Goal: Task Accomplishment & Management: Complete application form

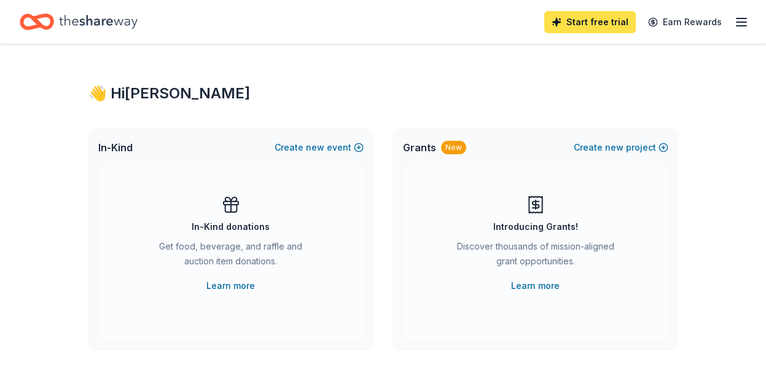
click at [586, 22] on link "Start free trial" at bounding box center [589, 22] width 91 height 22
click at [584, 20] on link "Start free trial" at bounding box center [589, 22] width 91 height 22
click at [567, 20] on link "Start free trial" at bounding box center [589, 22] width 91 height 22
click at [626, 21] on link "Start free trial" at bounding box center [589, 22] width 91 height 22
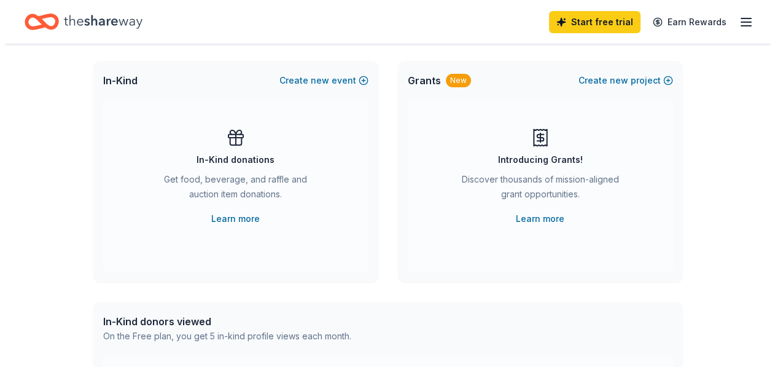
scroll to position [32, 0]
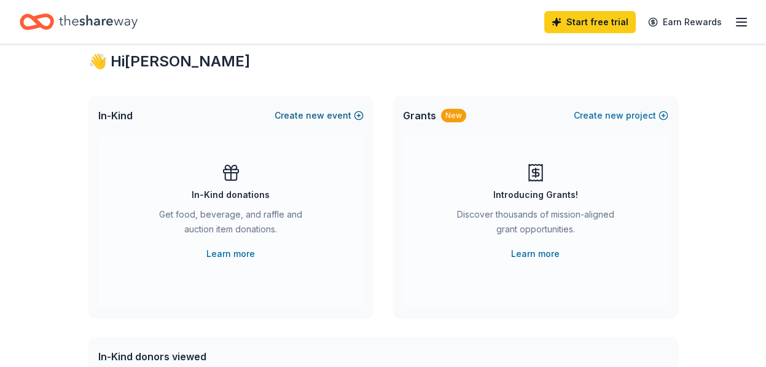
click at [324, 112] on span "new" at bounding box center [315, 115] width 18 height 15
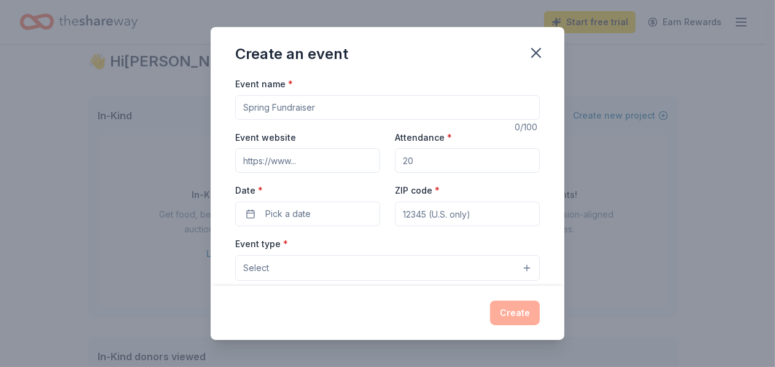
click at [338, 110] on input "Event name *" at bounding box center [387, 107] width 305 height 25
click at [243, 107] on input "Fall Fellowship" at bounding box center [387, 107] width 305 height 25
type input "[PERSON_NAME] Fellowship"
click at [417, 158] on input "Attendance *" at bounding box center [467, 160] width 145 height 25
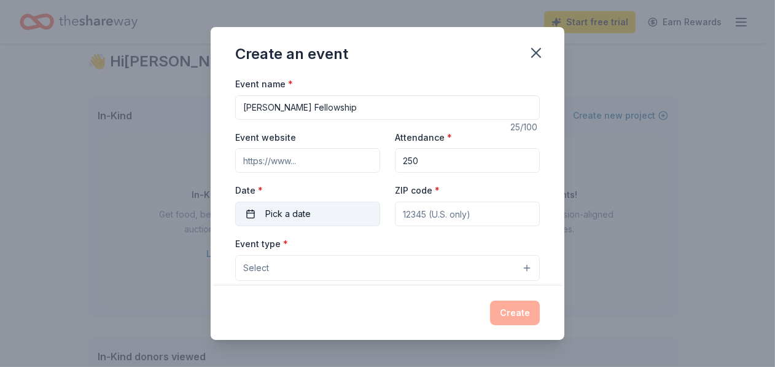
type input "250"
click at [333, 203] on button "Pick a date" at bounding box center [307, 213] width 145 height 25
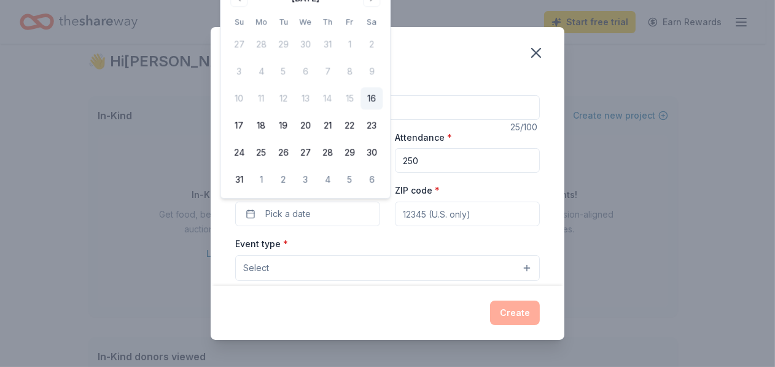
click at [698, 134] on div "Create an event Event name * Emmanuel Fall Fellowship 25 /100 Event website Att…" at bounding box center [387, 183] width 775 height 367
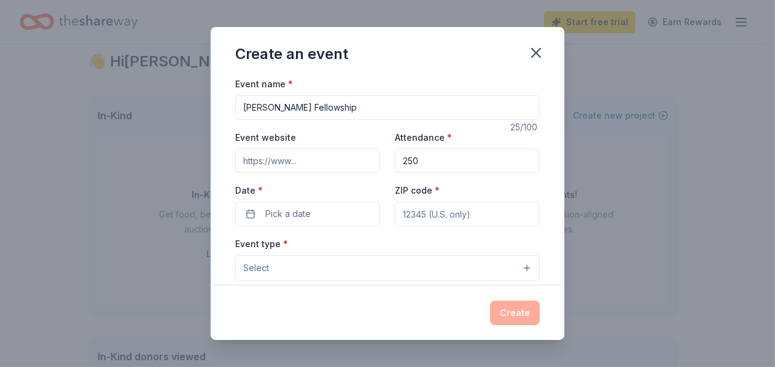
click at [338, 172] on input "Event website" at bounding box center [307, 160] width 145 height 25
click at [317, 215] on button "Pick a date" at bounding box center [307, 213] width 145 height 25
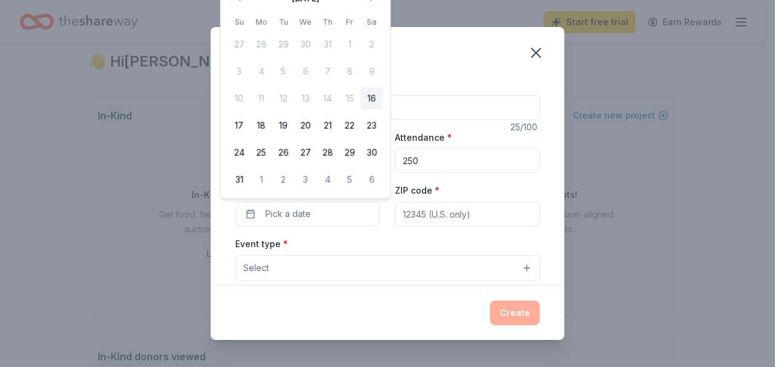
click at [383, 0] on div "August 2025 Su Mo Tu We Th Fr Sa 27 28 29 30 31 1 2 3 4 5 6 7 8 9 10 11 12 13 1…" at bounding box center [304, 89] width 169 height 217
click at [297, 215] on span "Pick a date" at bounding box center [287, 213] width 45 height 15
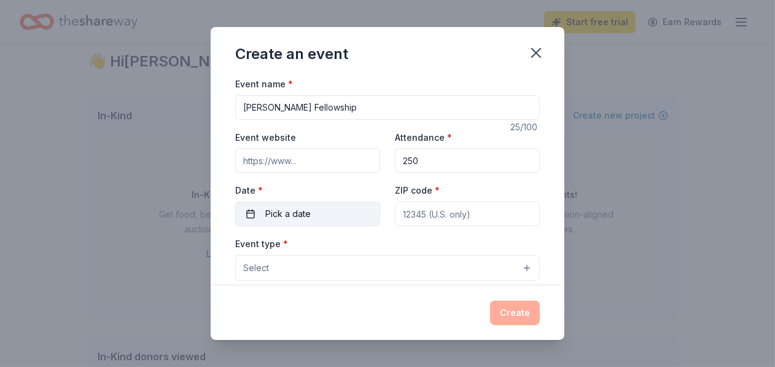
click at [256, 215] on button "Pick a date" at bounding box center [307, 213] width 145 height 25
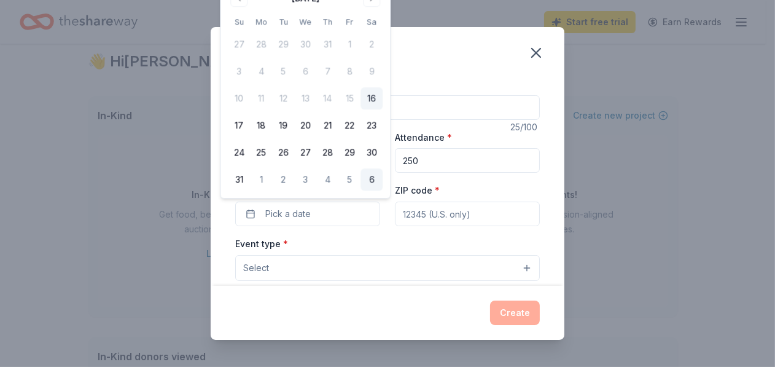
click at [378, 178] on button "6" at bounding box center [371, 179] width 22 height 22
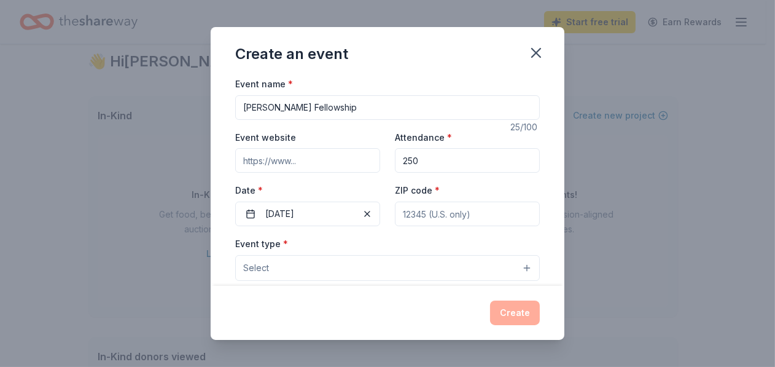
click at [402, 27] on div "Create an event" at bounding box center [388, 51] width 354 height 49
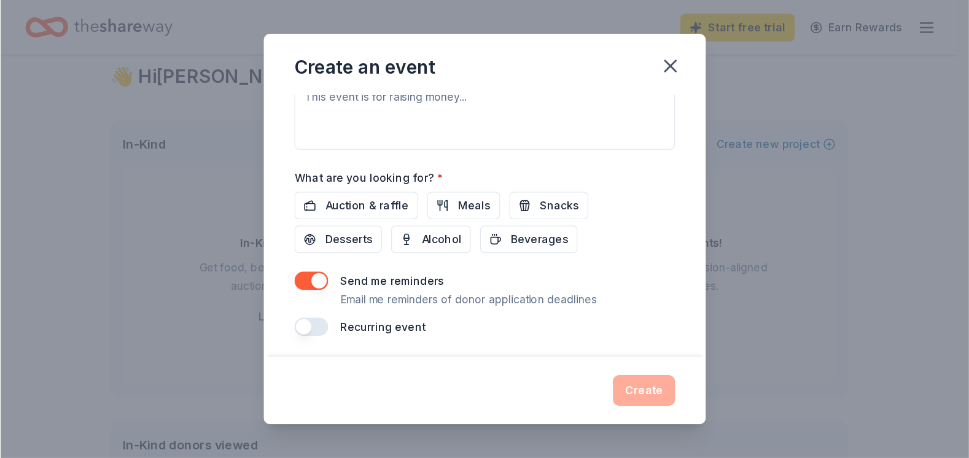
scroll to position [0, 0]
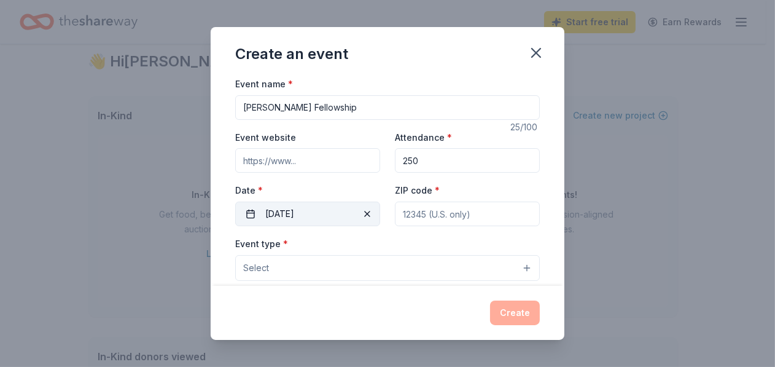
click at [317, 213] on button "09/06/2025" at bounding box center [307, 213] width 145 height 25
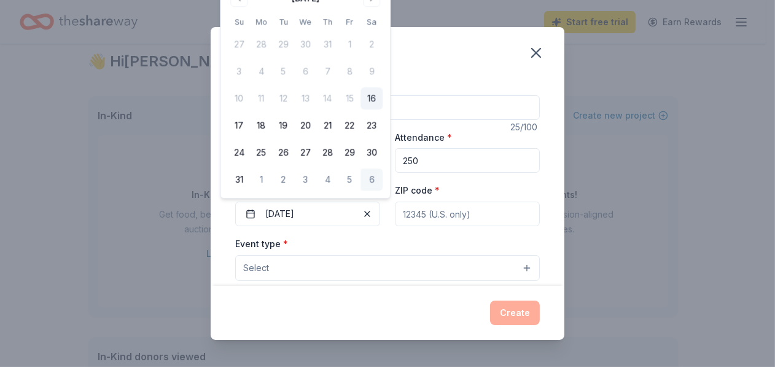
click at [588, 39] on div "Create an event Event name * Emmanuel Fall Fellowship 25 /100 Event website Att…" at bounding box center [387, 183] width 775 height 367
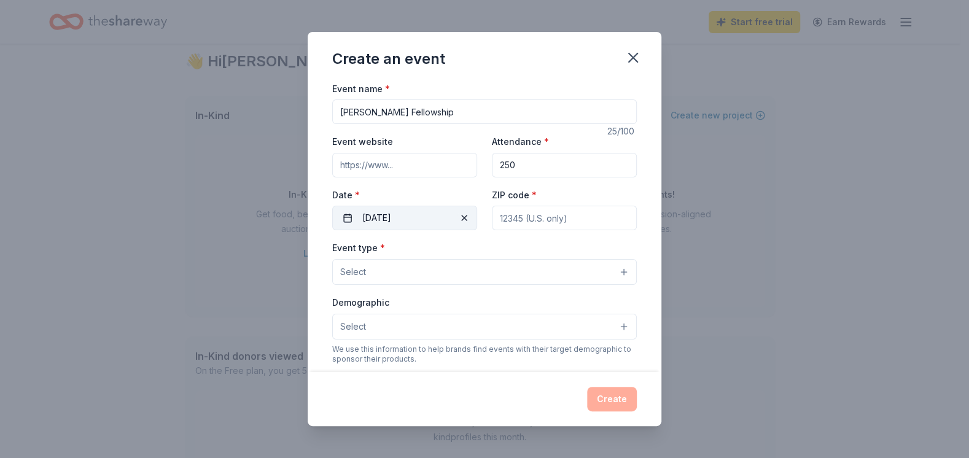
drag, startPoint x: 687, startPoint y: 0, endPoint x: 453, endPoint y: 220, distance: 321.4
click at [457, 220] on span "button" at bounding box center [464, 218] width 15 height 15
click at [414, 219] on button "Pick a date" at bounding box center [404, 218] width 145 height 25
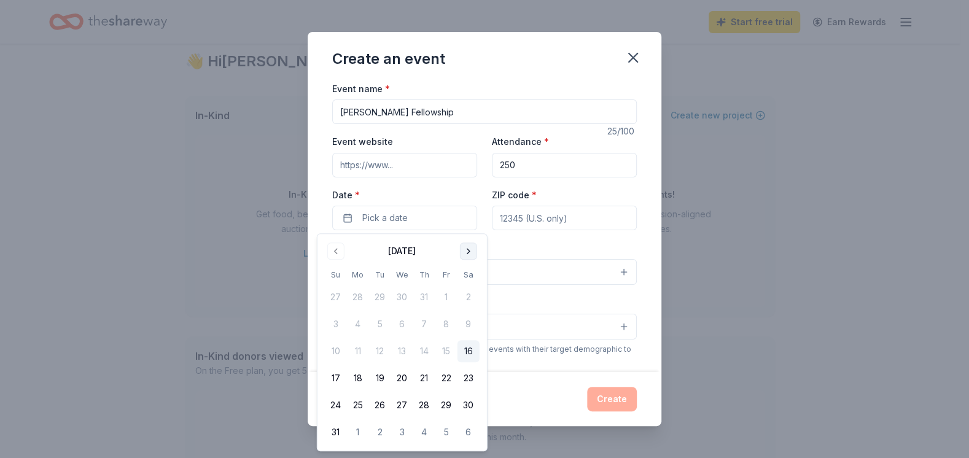
click at [472, 249] on button "Go to next month" at bounding box center [468, 251] width 17 height 17
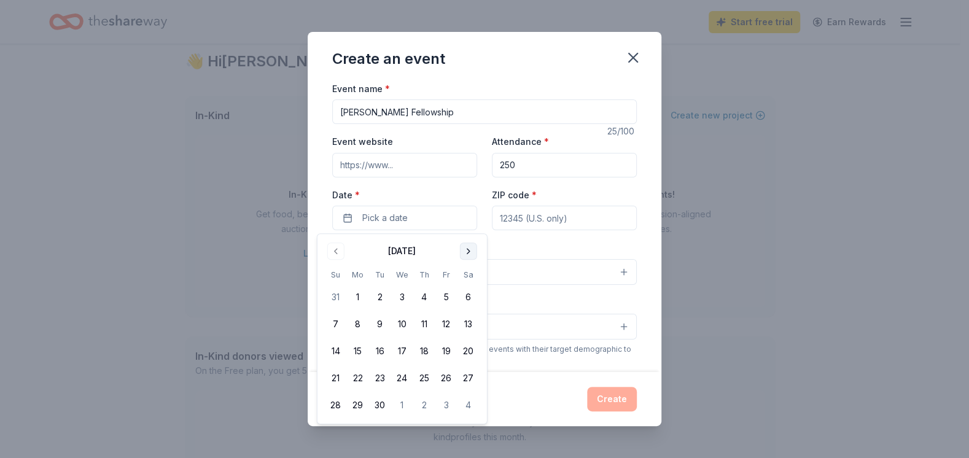
click at [472, 249] on button "Go to next month" at bounding box center [468, 251] width 17 height 17
click at [470, 347] on button "18" at bounding box center [468, 351] width 22 height 22
click at [552, 222] on input "ZIP code *" at bounding box center [564, 218] width 145 height 25
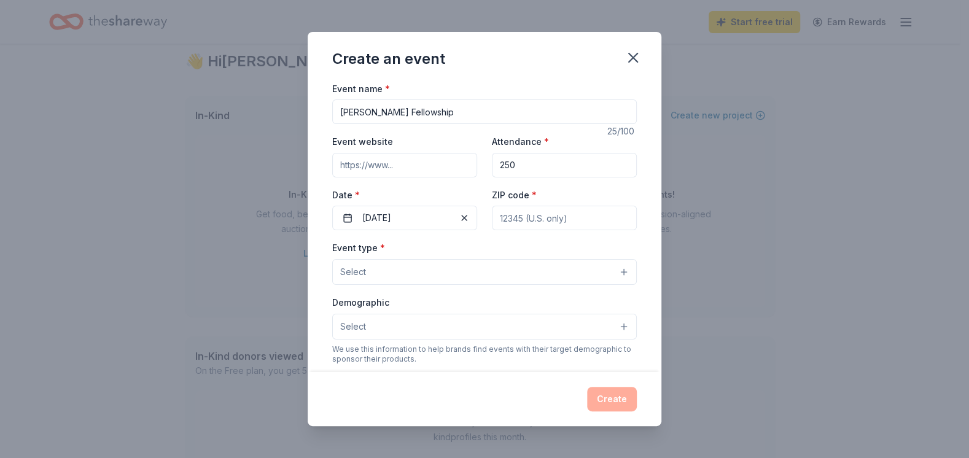
type input "77968"
type input "185 Kolle Street #309"
click at [456, 275] on button "Select" at bounding box center [484, 272] width 305 height 26
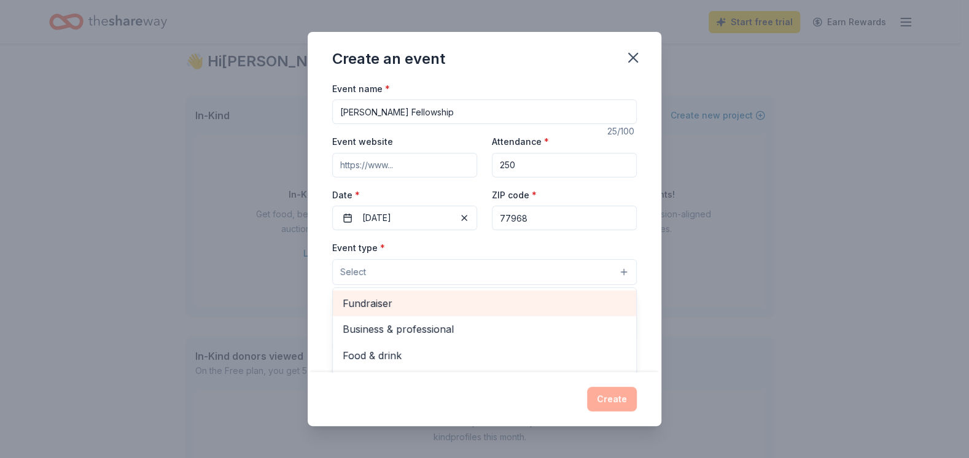
click at [390, 300] on span "Fundraiser" at bounding box center [485, 303] width 284 height 16
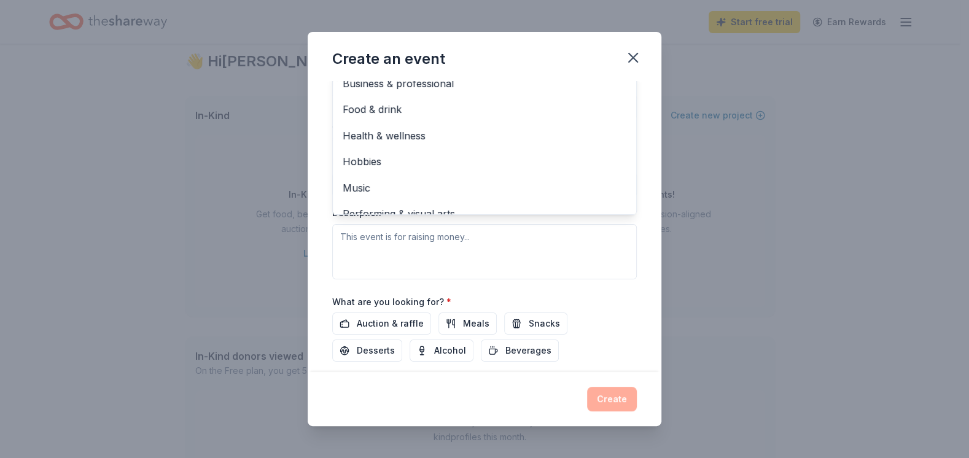
scroll to position [222, 0]
click at [489, 238] on div "Event type * Fundraiser Business & professional Food & drink Health & wellness …" at bounding box center [484, 148] width 305 height 260
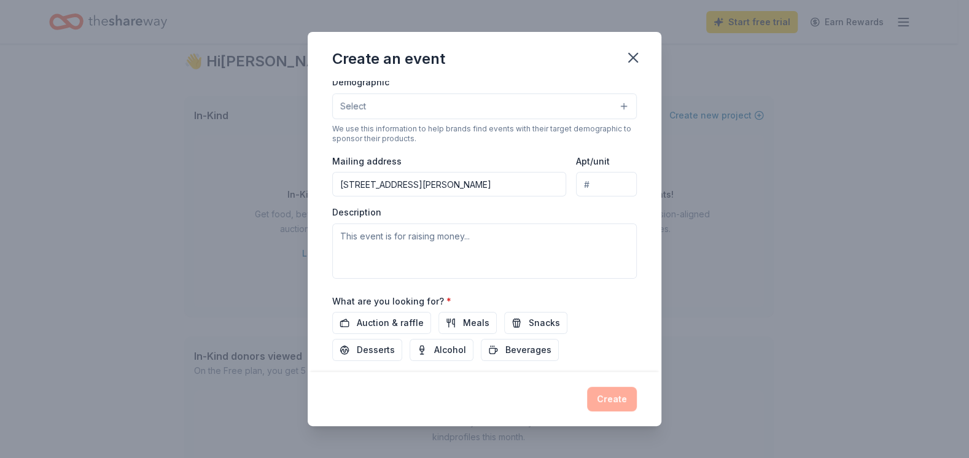
scroll to position [47, 0]
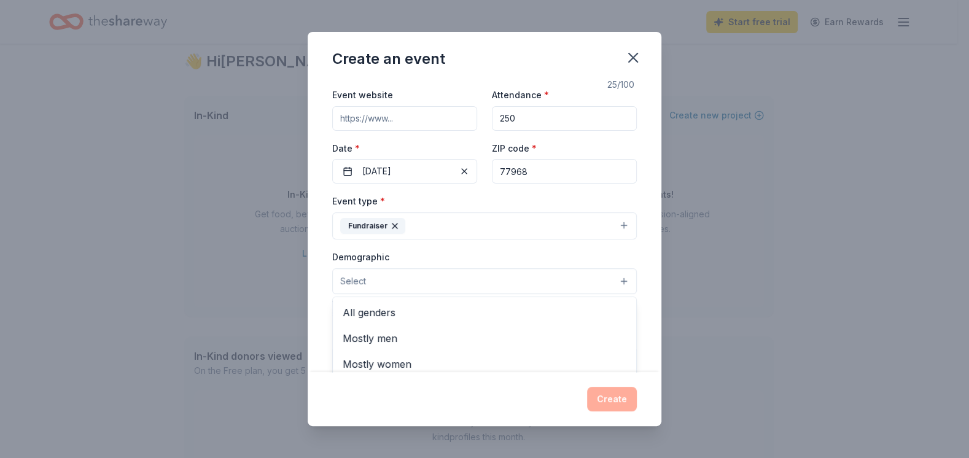
click at [614, 284] on button "Select" at bounding box center [484, 281] width 305 height 26
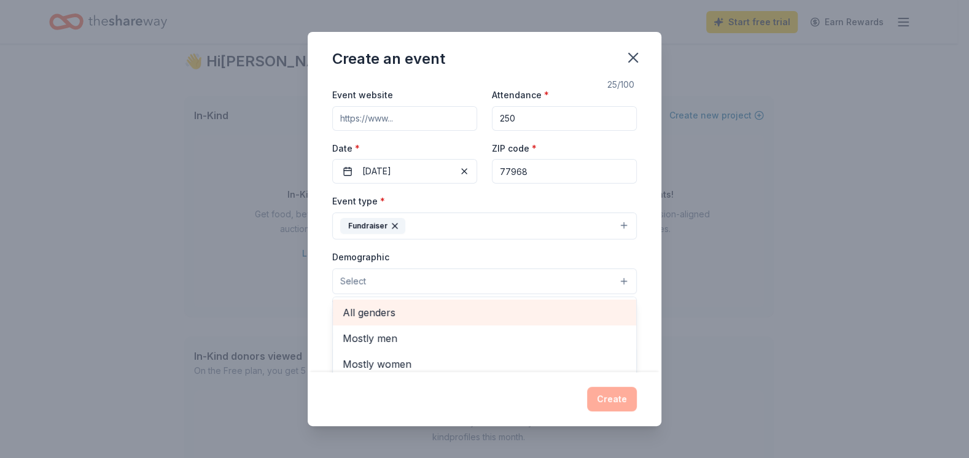
click at [389, 310] on span "All genders" at bounding box center [485, 313] width 284 height 16
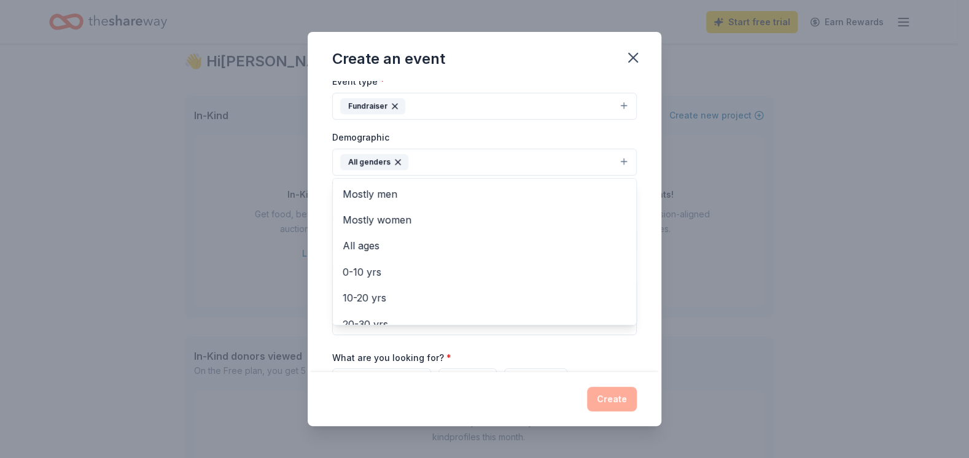
scroll to position [199, 0]
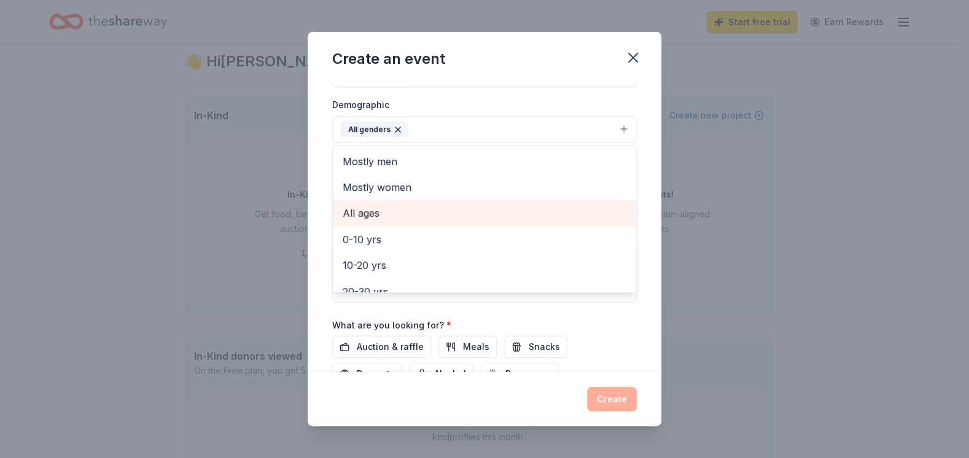
click at [379, 212] on span "All ages" at bounding box center [485, 213] width 284 height 16
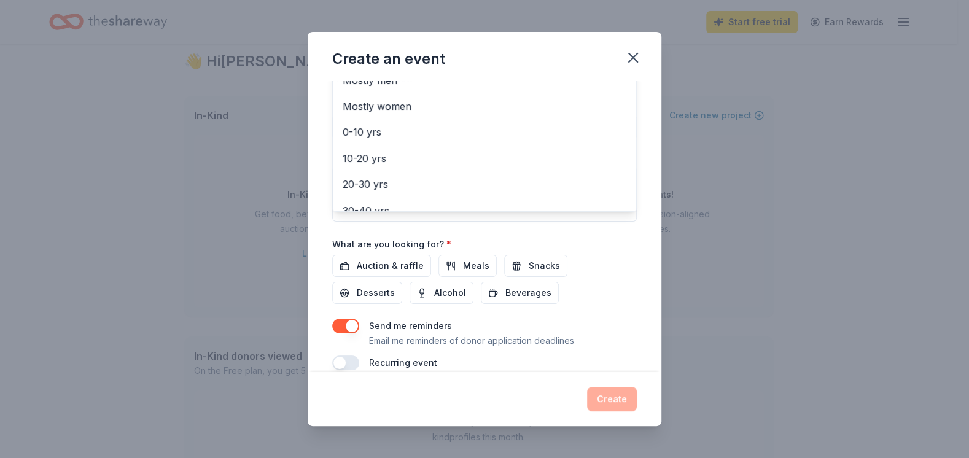
scroll to position [292, 0]
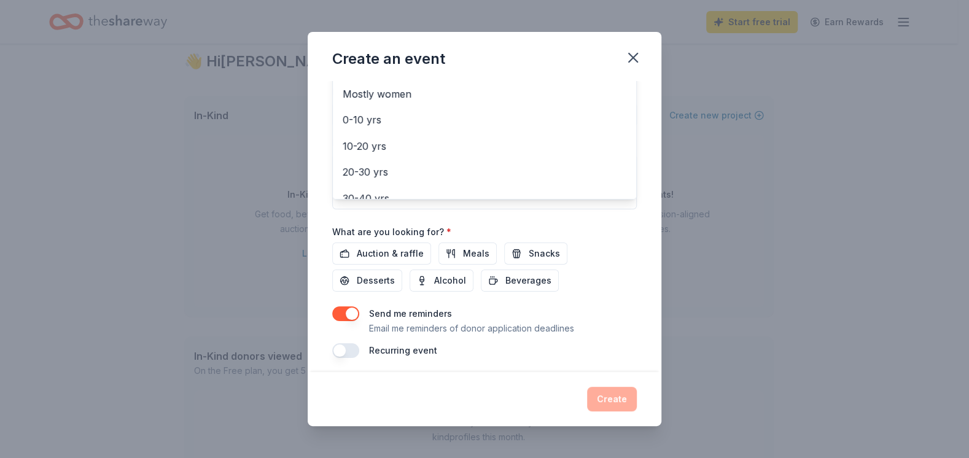
click at [367, 251] on div "Event name * Emmanuel Fall Fellowship 25 /100 Event website Attendance * 250 Da…" at bounding box center [484, 74] width 305 height 570
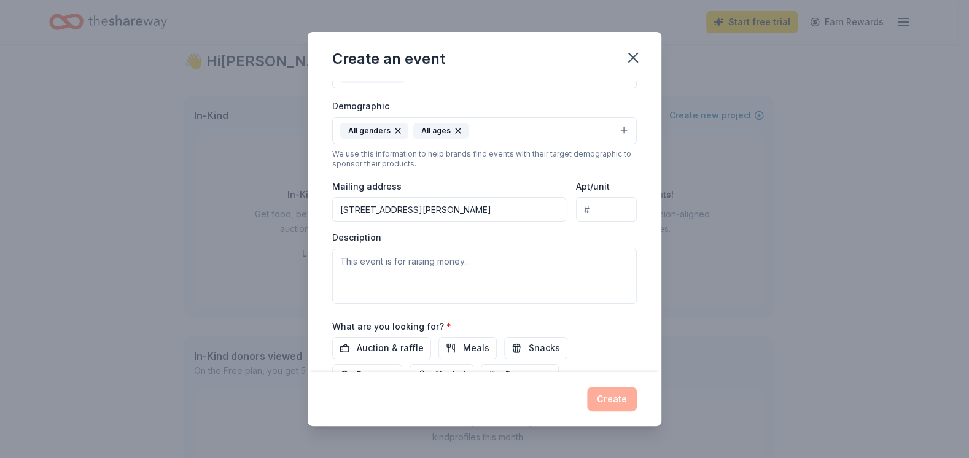
scroll to position [206, 0]
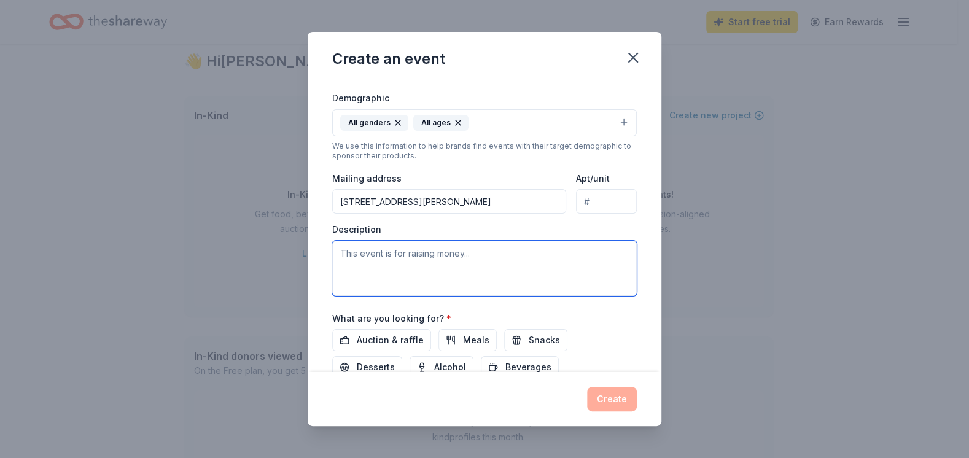
click at [473, 267] on textarea at bounding box center [484, 268] width 305 height 55
type textarea "This event is for raising money for our missions and outreaches"
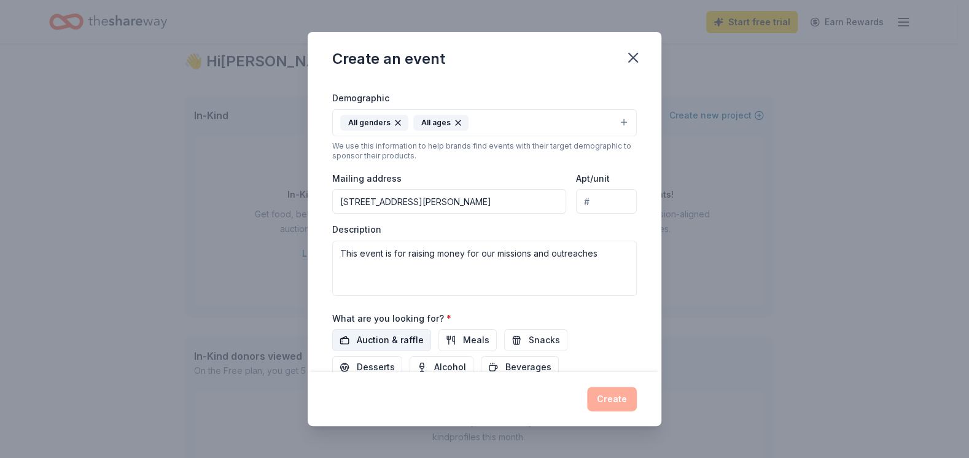
click at [408, 342] on span "Auction & raffle" at bounding box center [390, 340] width 67 height 15
click at [463, 340] on span "Meals" at bounding box center [476, 340] width 26 height 15
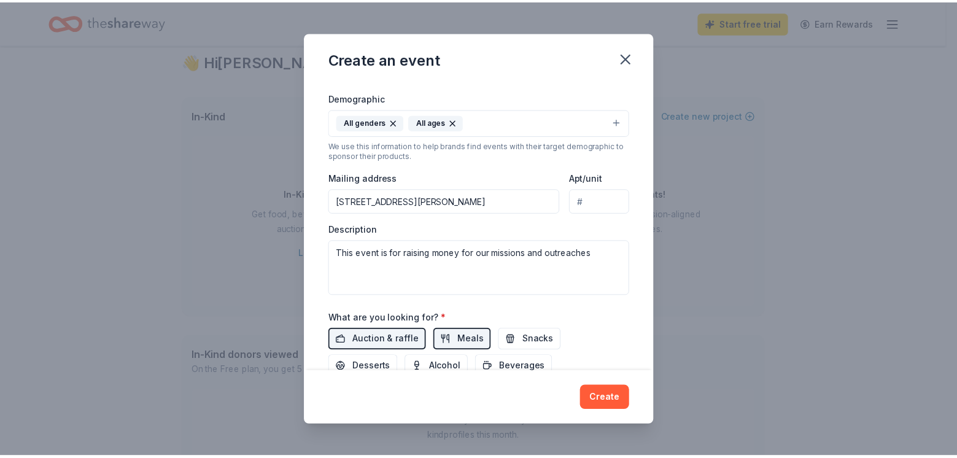
scroll to position [297, 0]
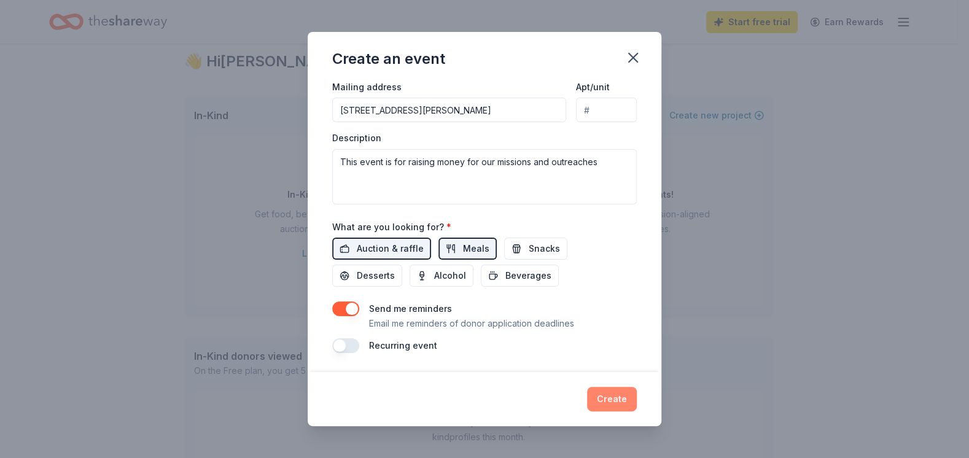
click at [602, 366] on button "Create" at bounding box center [612, 399] width 50 height 25
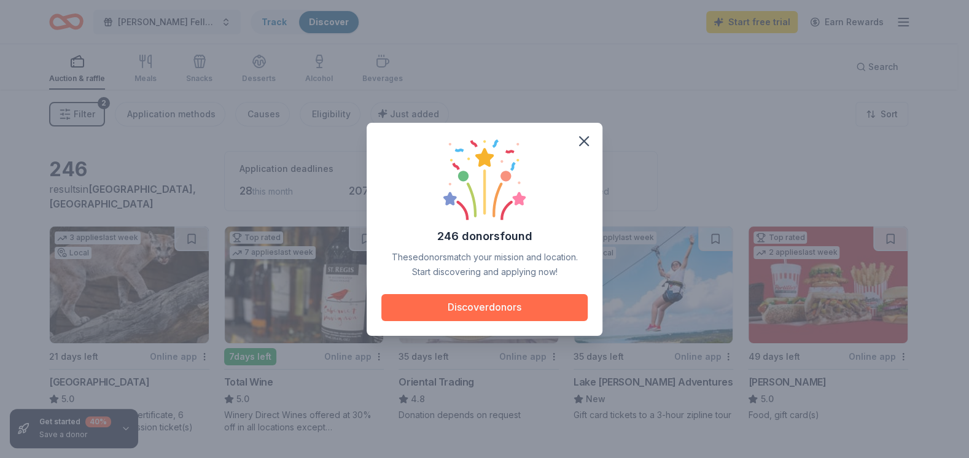
click at [500, 301] on button "Discover donors" at bounding box center [484, 307] width 206 height 27
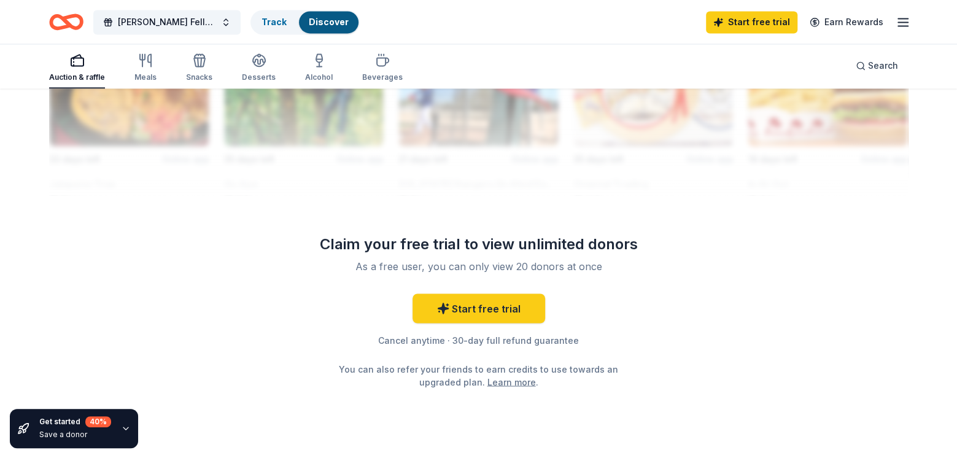
scroll to position [1177, 0]
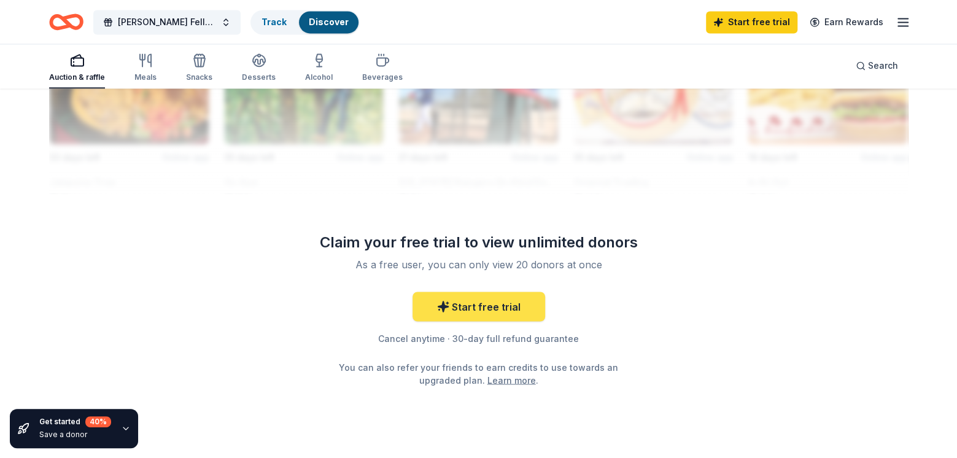
click at [505, 303] on link "Start free trial" at bounding box center [479, 306] width 133 height 29
click at [490, 306] on link "Start free trial" at bounding box center [479, 306] width 133 height 29
click at [465, 306] on link "Start free trial" at bounding box center [479, 306] width 133 height 29
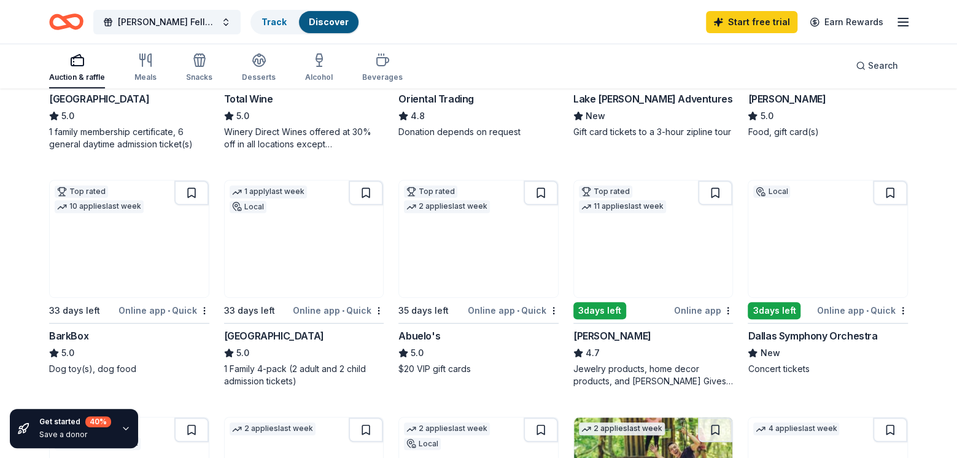
scroll to position [275, 0]
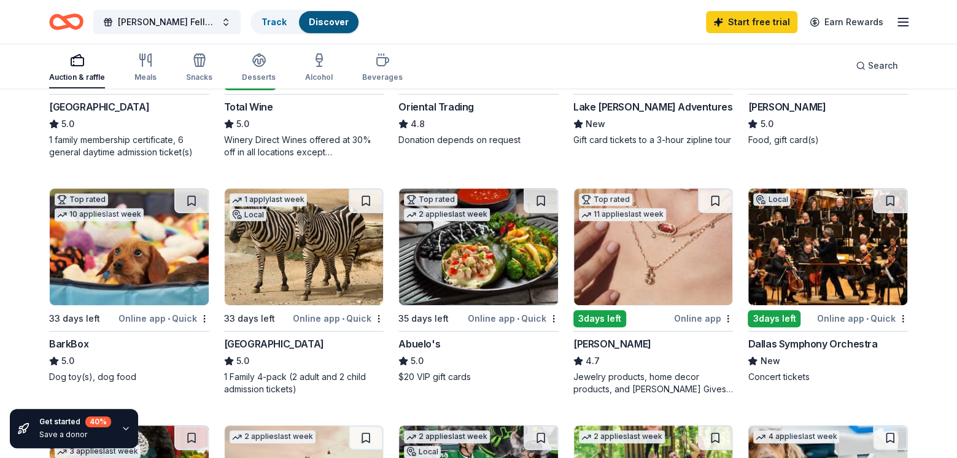
click at [291, 255] on img at bounding box center [304, 246] width 159 height 117
click at [147, 63] on icon "button" at bounding box center [145, 60] width 15 height 15
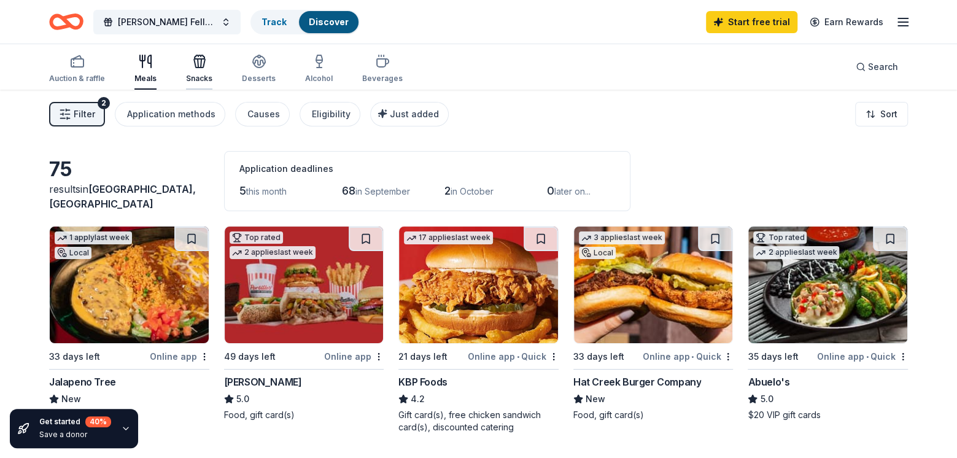
click at [200, 59] on icon "button" at bounding box center [199, 63] width 11 height 9
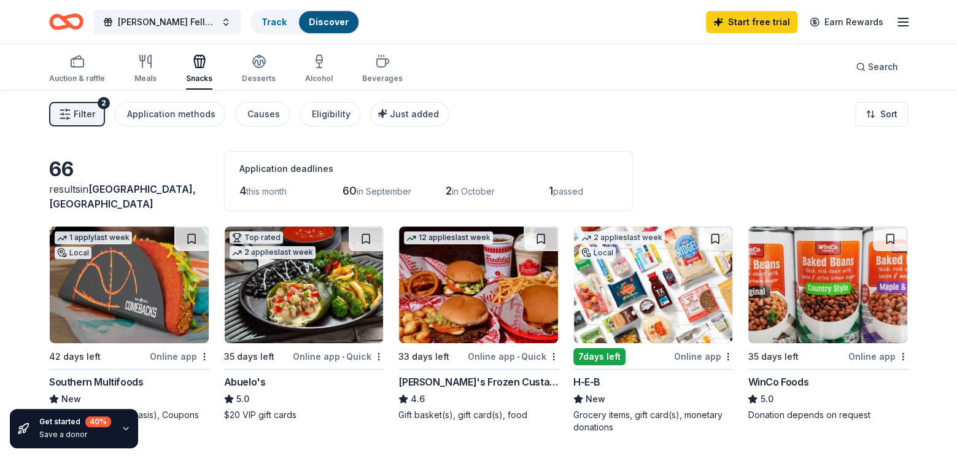
click at [634, 281] on img at bounding box center [653, 285] width 159 height 117
click at [257, 64] on icon "button" at bounding box center [259, 60] width 12 height 9
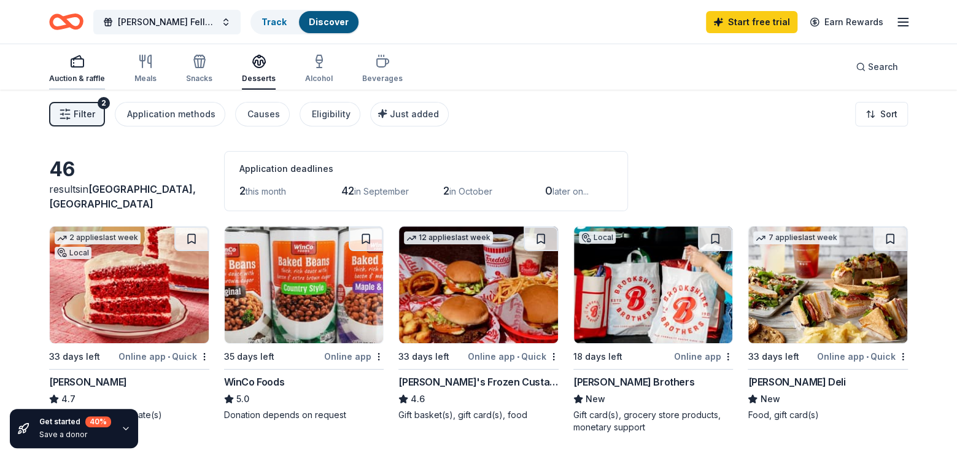
click at [70, 71] on div "Auction & raffle" at bounding box center [77, 68] width 56 height 29
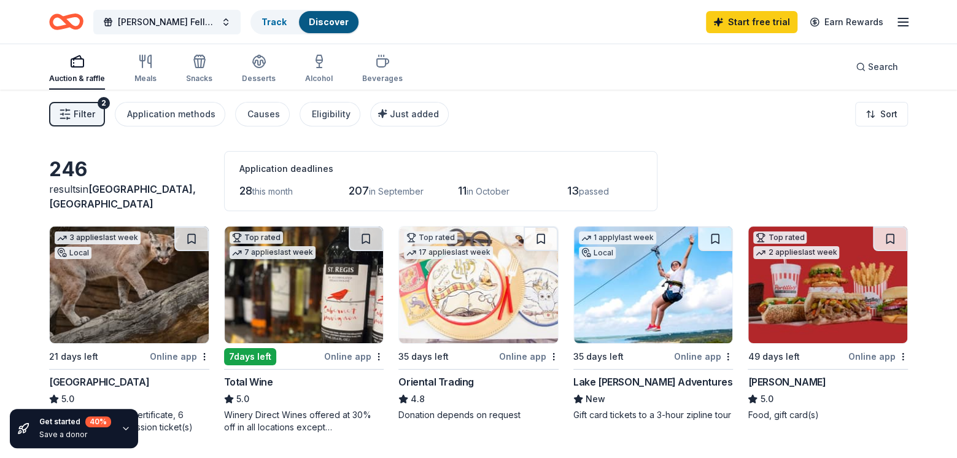
click at [481, 190] on span "in October" at bounding box center [488, 191] width 43 height 10
click at [278, 192] on span "this month" at bounding box center [272, 191] width 41 height 10
click at [170, 115] on div "Application methods" at bounding box center [171, 114] width 88 height 15
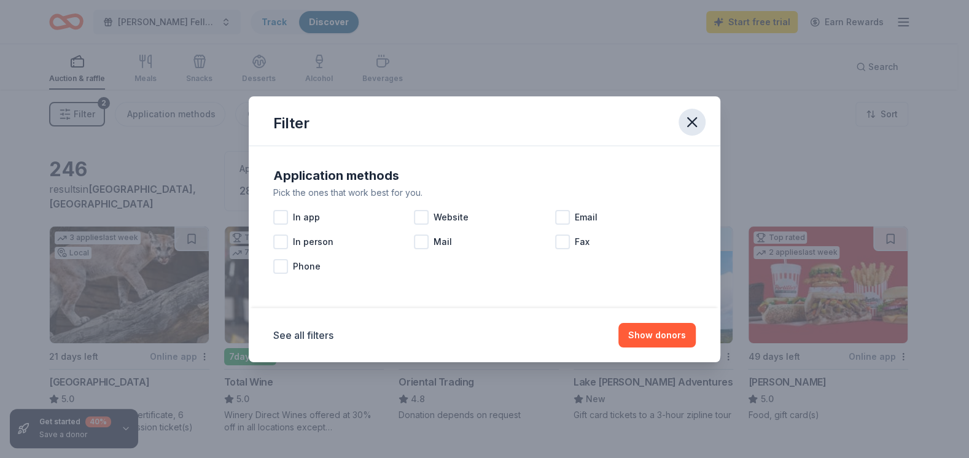
click at [691, 120] on icon "button" at bounding box center [691, 122] width 17 height 17
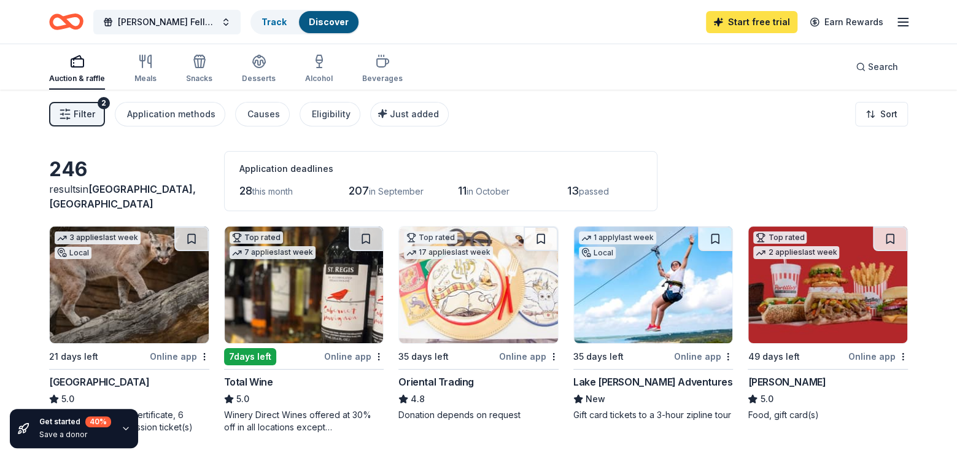
click at [759, 26] on link "Start free trial" at bounding box center [751, 22] width 91 height 22
click at [727, 20] on link "Start free trial" at bounding box center [751, 22] width 91 height 22
click at [765, 20] on icon "button" at bounding box center [903, 22] width 15 height 15
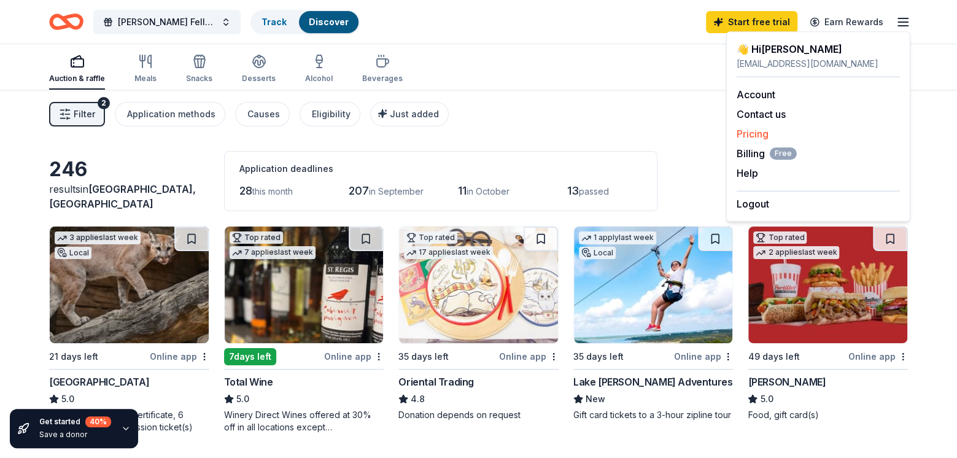
click at [749, 136] on link "Pricing" at bounding box center [753, 134] width 32 height 12
click at [749, 131] on link "Pricing" at bounding box center [753, 134] width 32 height 12
click at [737, 128] on link "Pricing" at bounding box center [753, 134] width 32 height 12
click at [751, 150] on span "Billing Free" at bounding box center [767, 153] width 60 height 15
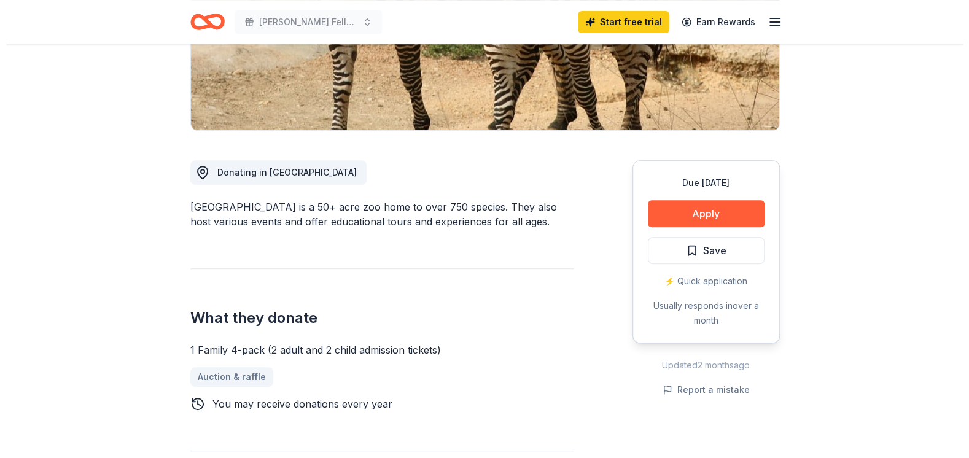
scroll to position [260, 0]
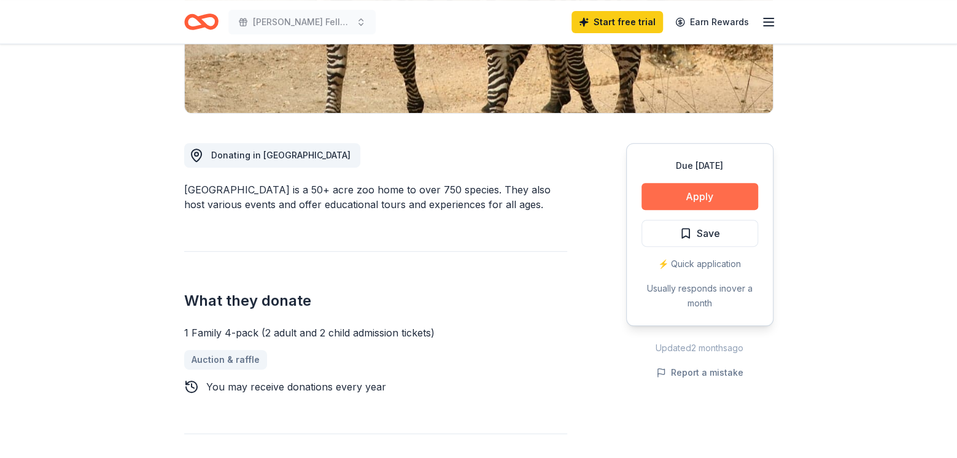
click at [696, 191] on button "Apply" at bounding box center [700, 196] width 117 height 27
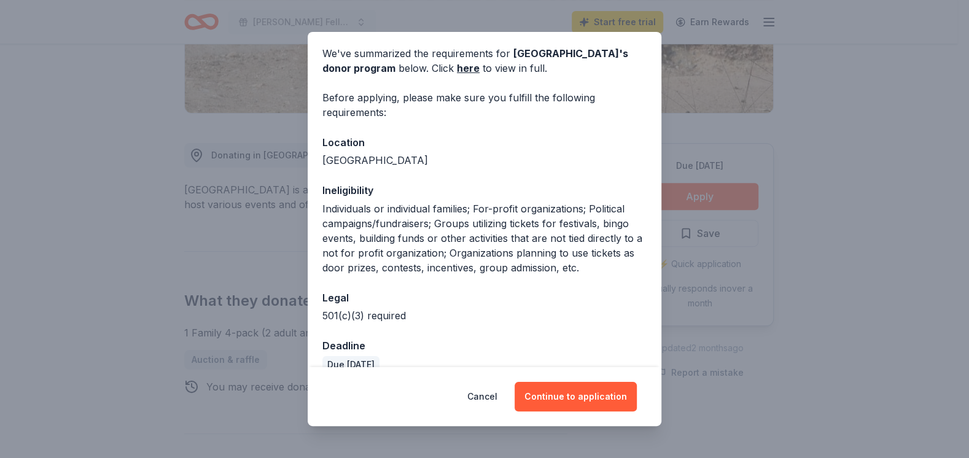
scroll to position [66, 0]
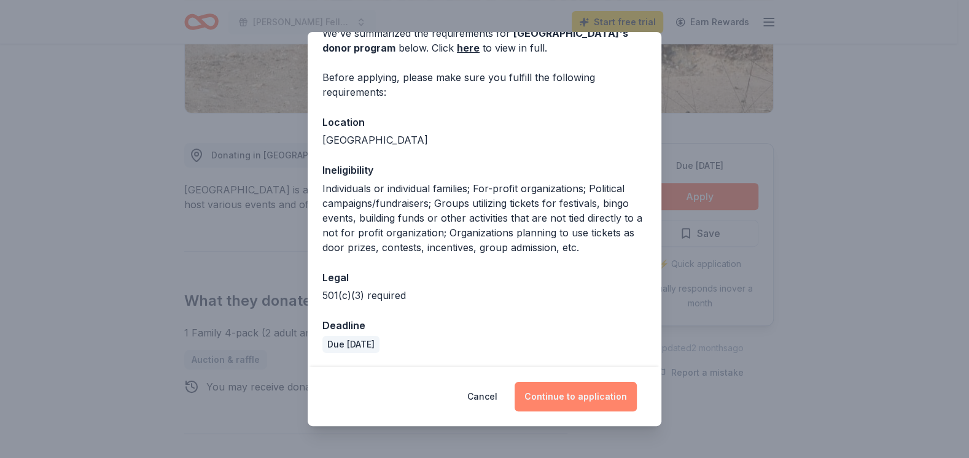
click at [591, 398] on button "Continue to application" at bounding box center [575, 396] width 122 height 29
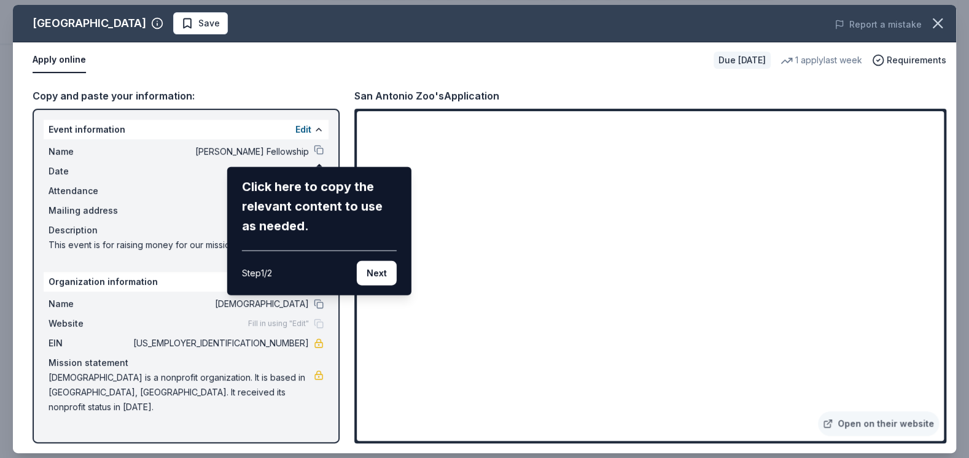
click at [318, 149] on div "San Antonio Zoo Save Report a mistake Apply online Due in 33 days 1 apply last …" at bounding box center [484, 229] width 943 height 448
click at [318, 145] on div "San Antonio Zoo Save Report a mistake Apply online Due in 33 days 1 apply last …" at bounding box center [484, 229] width 943 height 448
click at [317, 125] on div "San Antonio Zoo Save Report a mistake Apply online Due in 33 days 1 apply last …" at bounding box center [484, 229] width 943 height 448
click at [368, 274] on button "Next" at bounding box center [377, 273] width 40 height 25
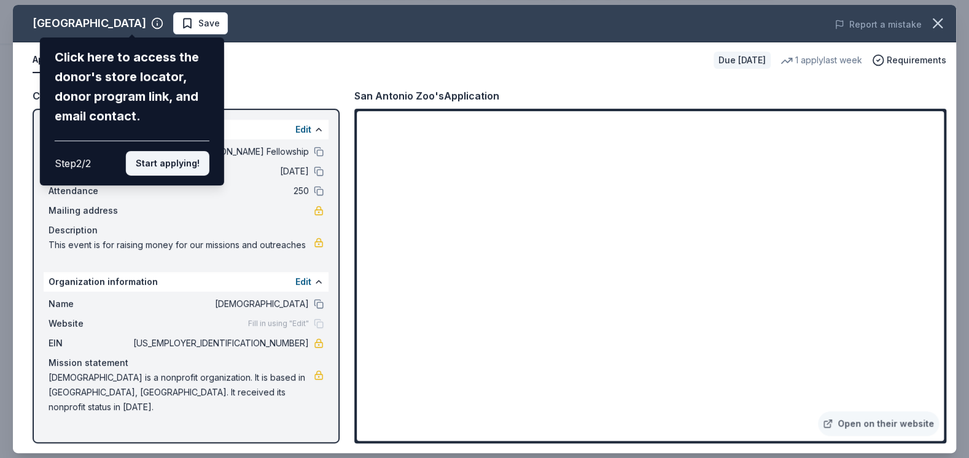
click at [176, 160] on button "Start applying!" at bounding box center [167, 163] width 83 height 25
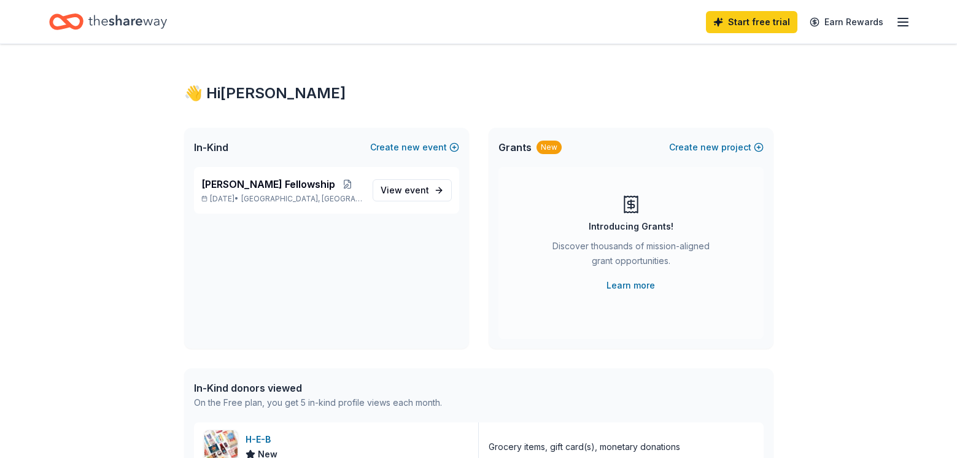
scroll to position [32, 0]
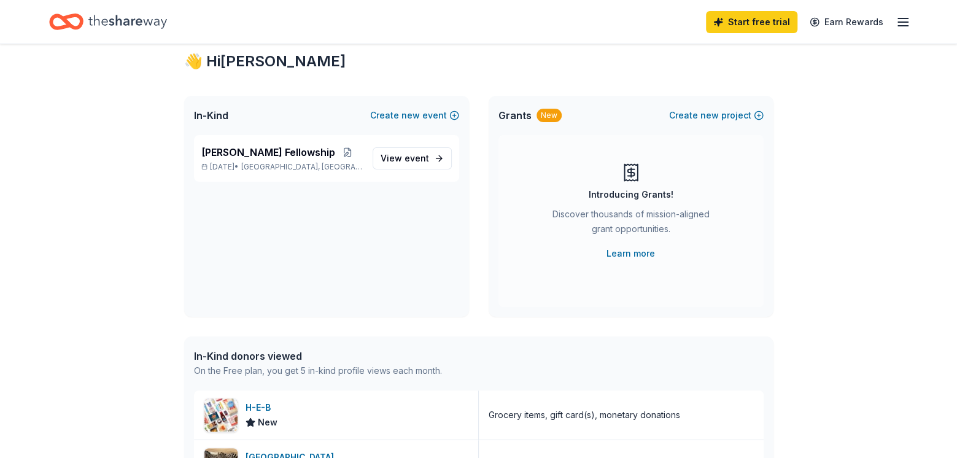
click at [900, 20] on icon "button" at bounding box center [903, 22] width 15 height 15
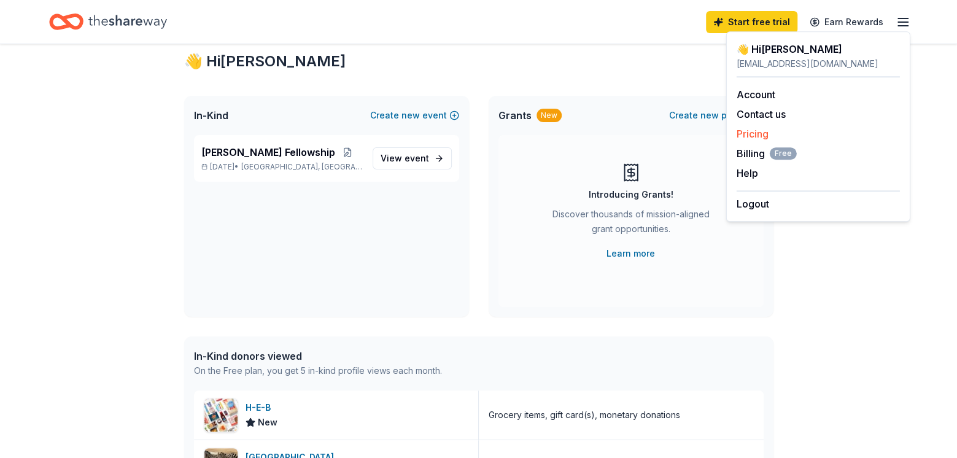
click at [758, 133] on link "Pricing" at bounding box center [753, 134] width 32 height 12
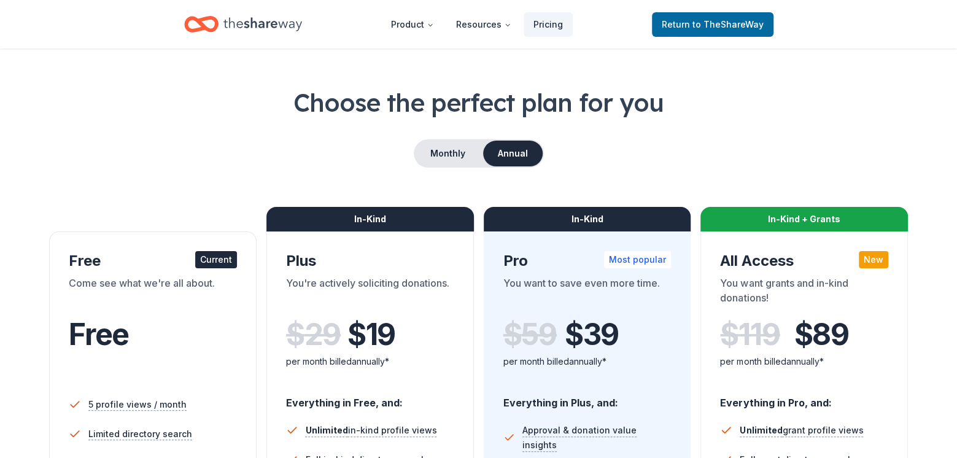
click at [758, 133] on div "Choose the perfect plan for you Monthly Annual Free Current Come see what we're…" at bounding box center [478, 385] width 859 height 600
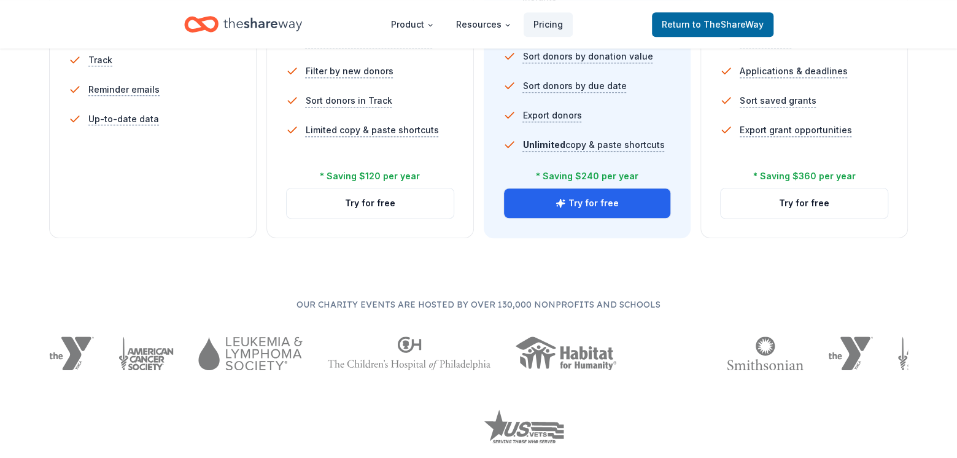
scroll to position [494, 0]
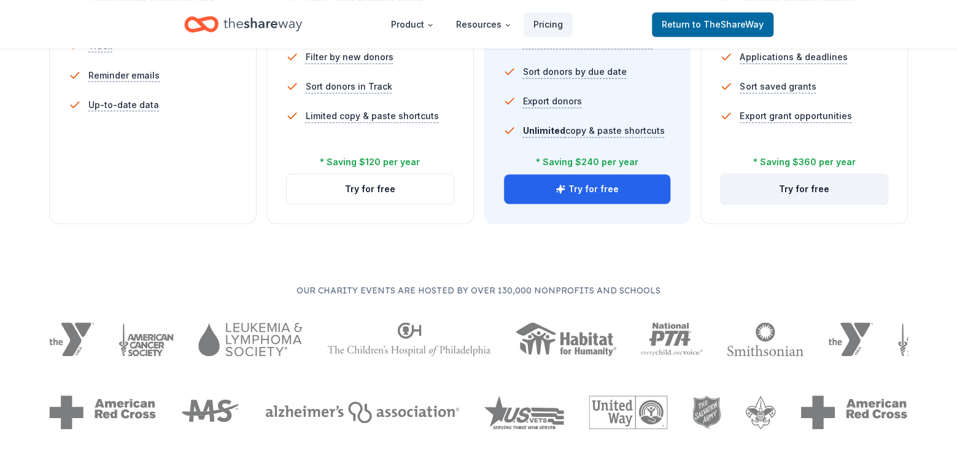
click at [820, 187] on button "Try for free" at bounding box center [804, 188] width 167 height 29
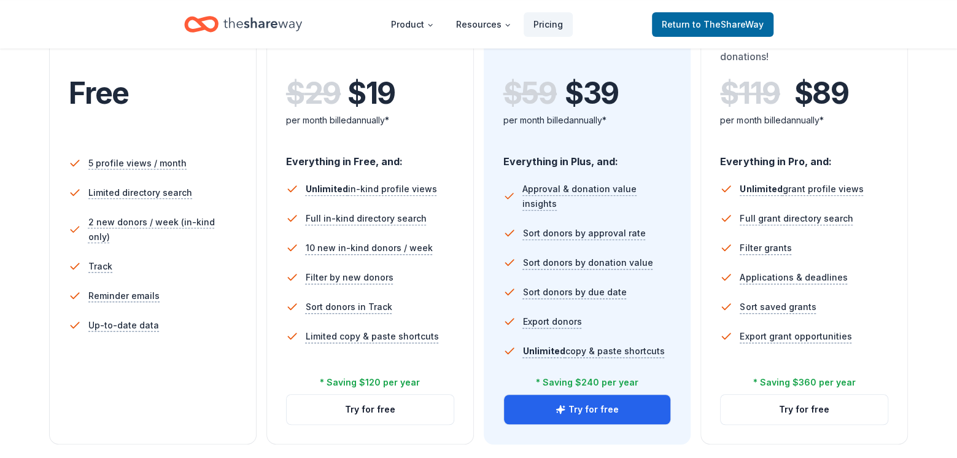
scroll to position [298, 0]
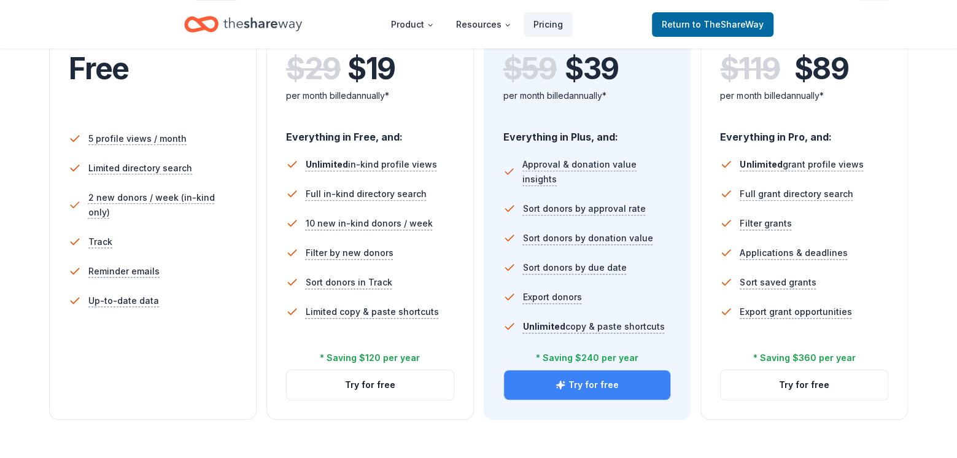
click at [589, 384] on button "Try for free" at bounding box center [587, 384] width 167 height 29
